Goal: Check status: Check status

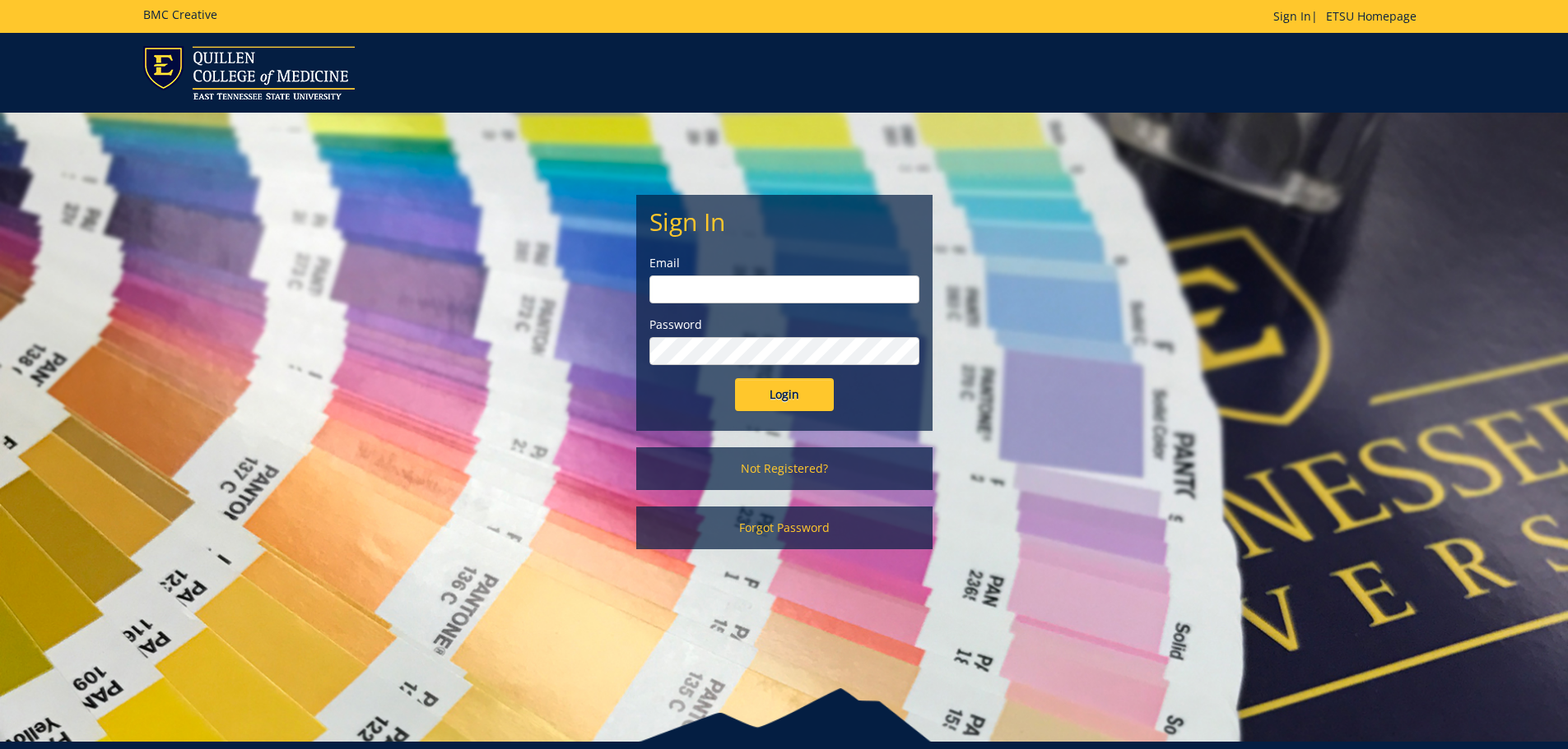
type input "[PERSON_NAME][EMAIL_ADDRESS][DOMAIN_NAME]"
click at [786, 397] on input "Login" at bounding box center [784, 395] width 99 height 33
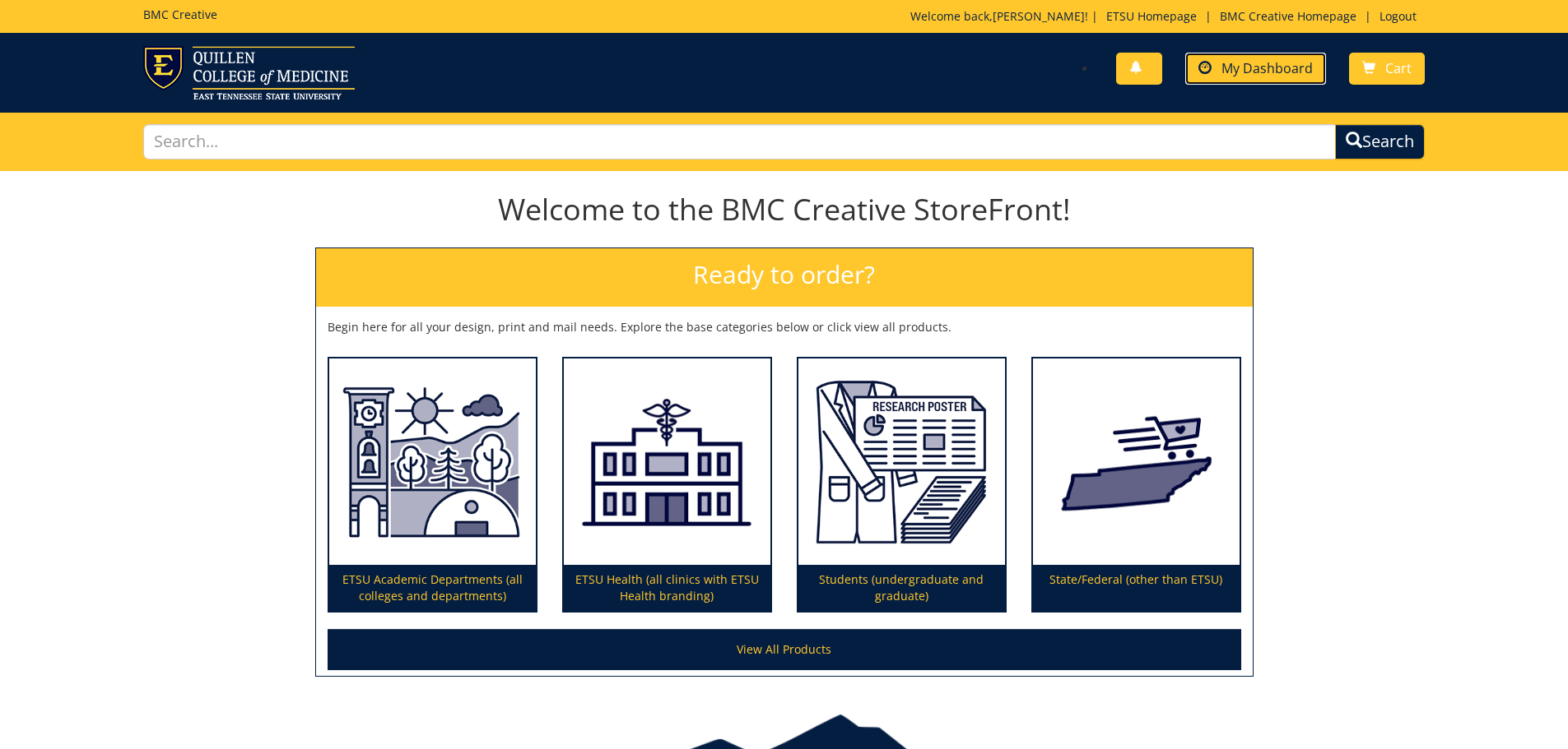
click at [1269, 74] on span "My Dashboard" at bounding box center [1267, 68] width 92 height 18
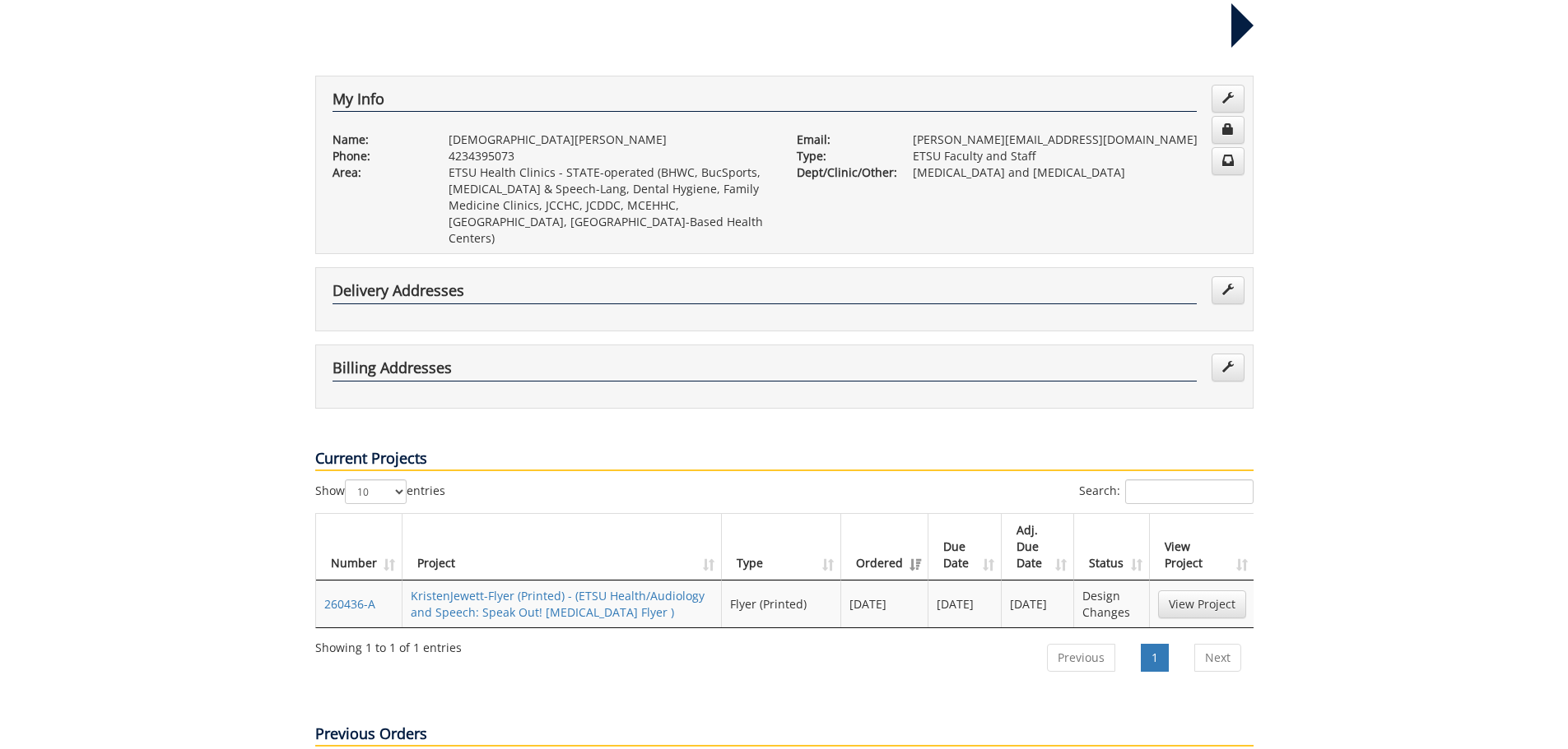
scroll to position [329, 0]
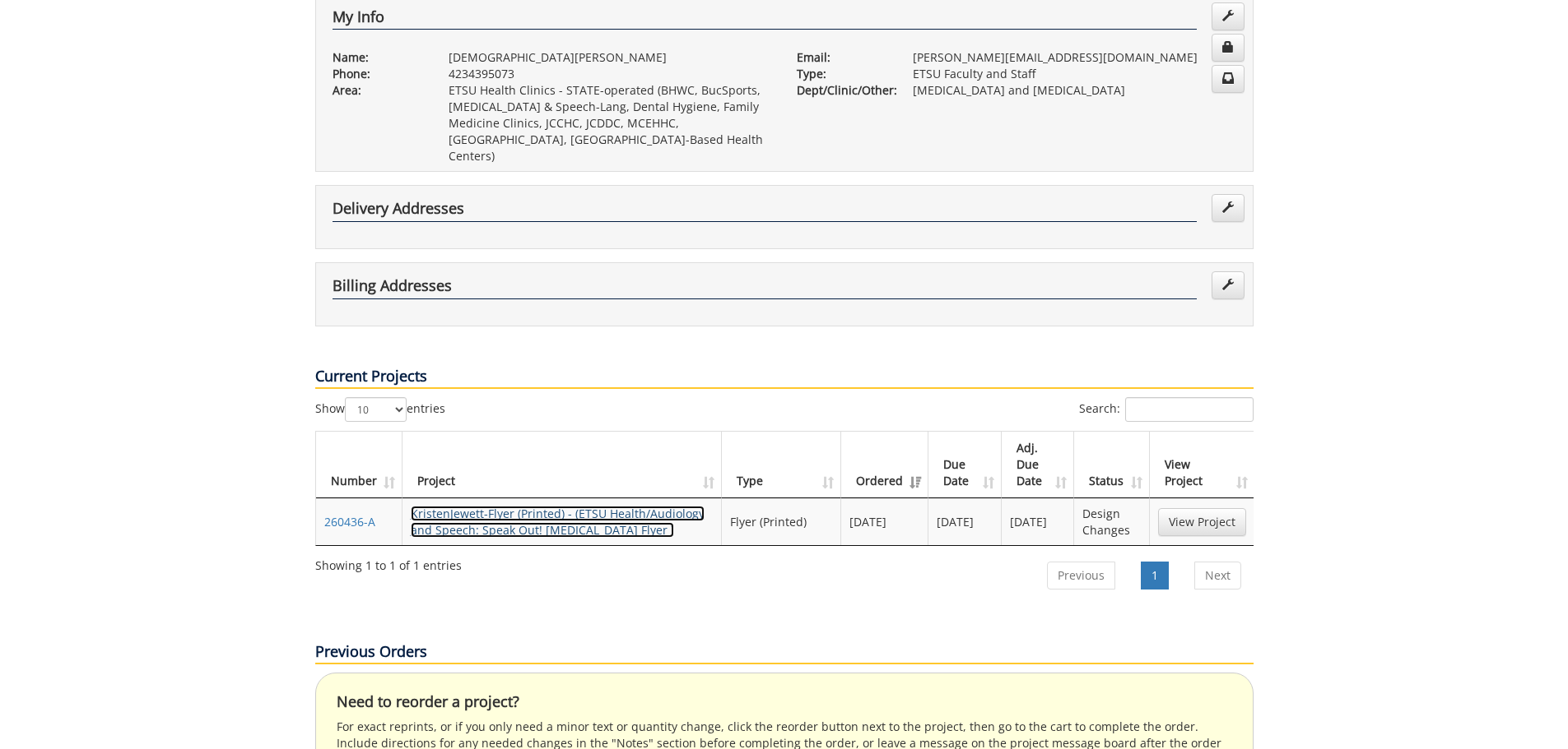
click at [517, 506] on link "KristenJewett-Flyer (Printed) - (ETSU Health/Audiology and Speech: Speak Out! G…" at bounding box center [558, 522] width 294 height 32
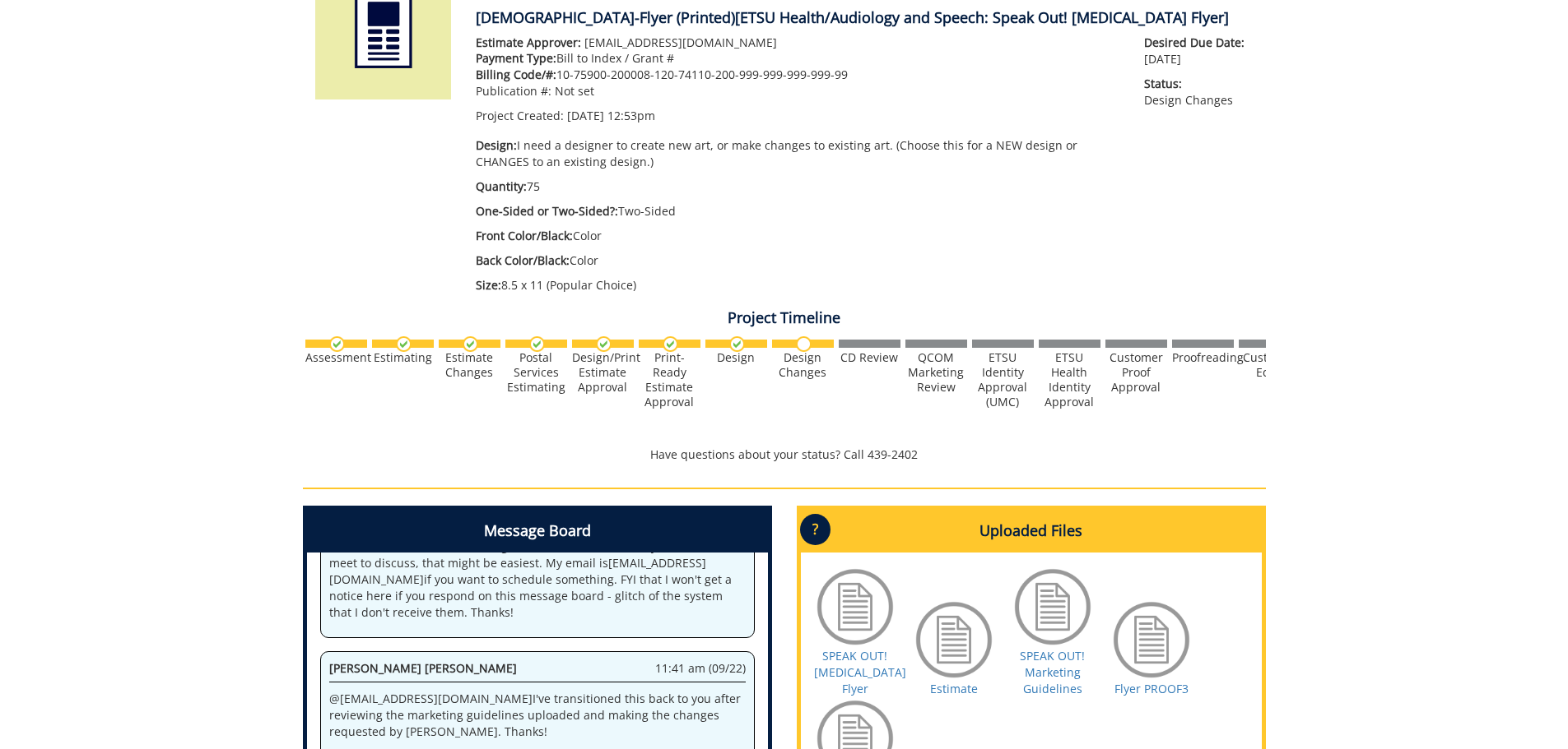
scroll to position [329, 0]
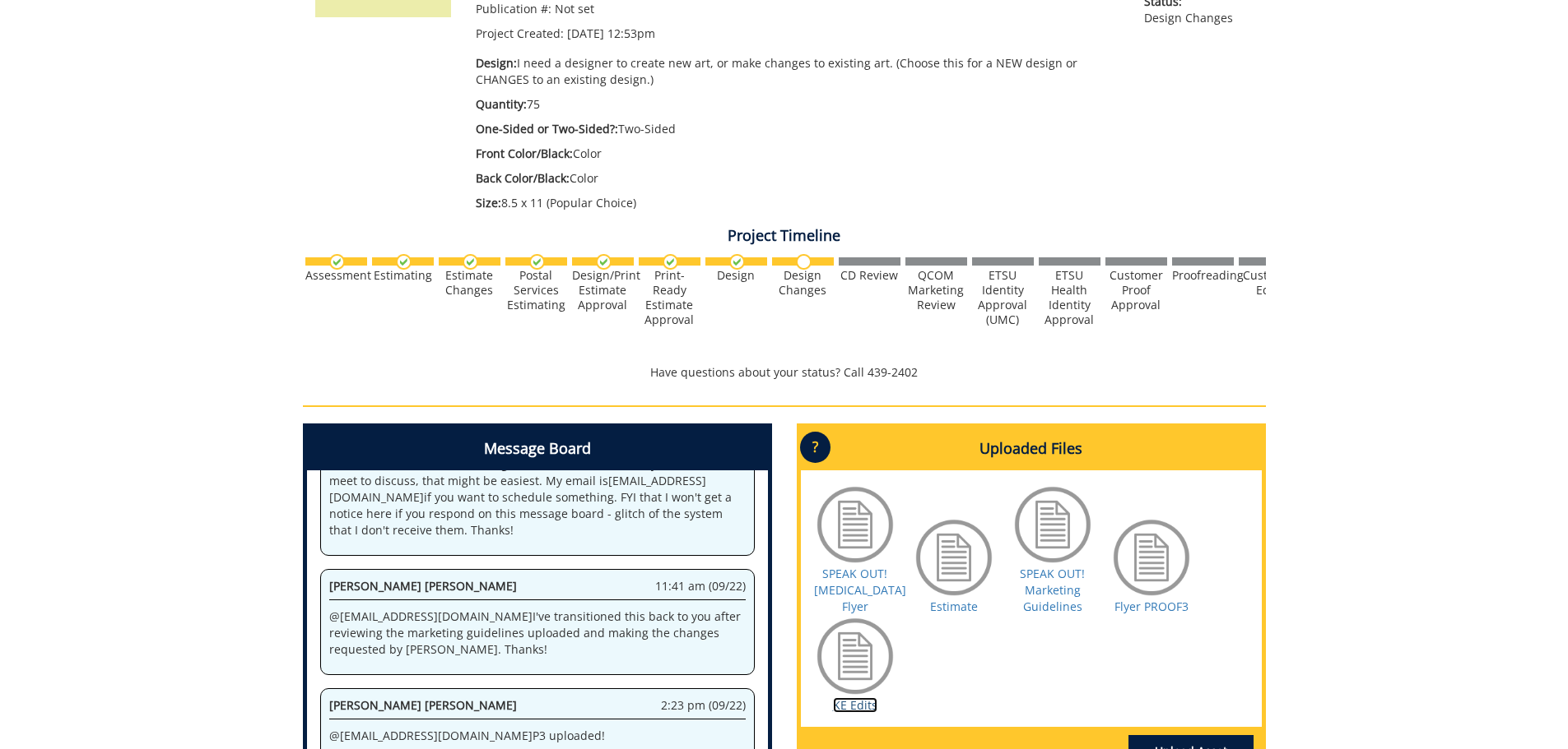
click at [867, 706] on link "KE Edits" at bounding box center [855, 705] width 44 height 16
